Goal: Navigation & Orientation: Find specific page/section

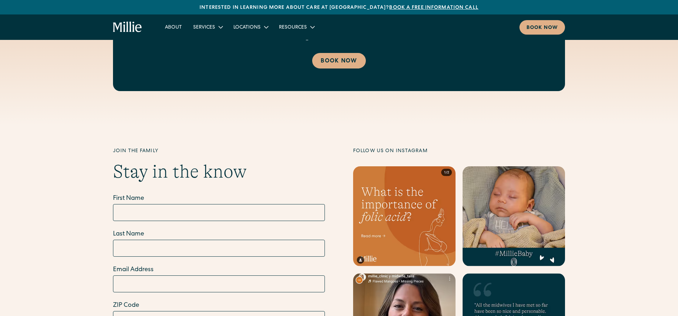
scroll to position [2856, 0]
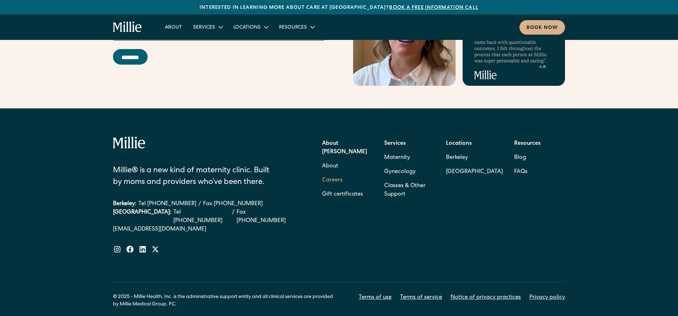
click at [338, 173] on link "Careers" at bounding box center [332, 180] width 20 height 14
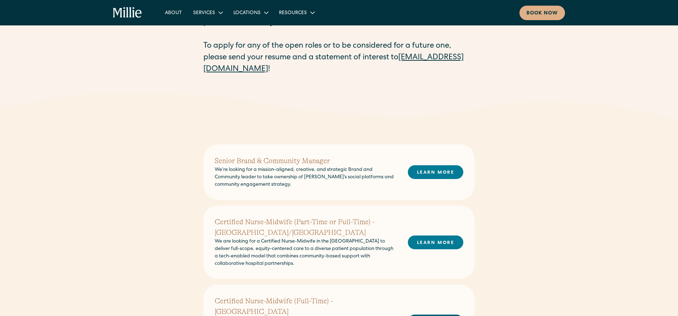
scroll to position [10, 0]
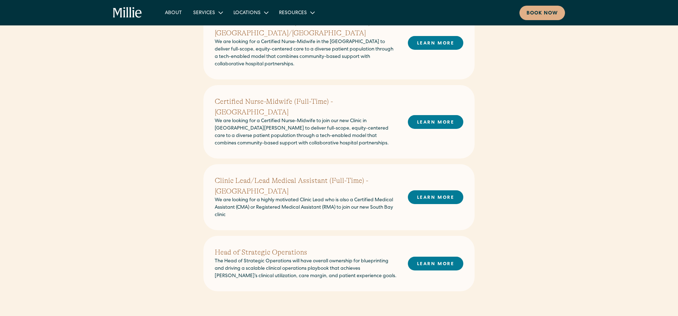
scroll to position [260, 0]
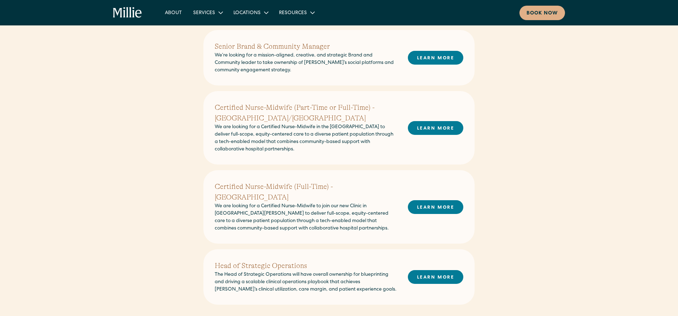
scroll to position [192, 0]
